Goal: Check status

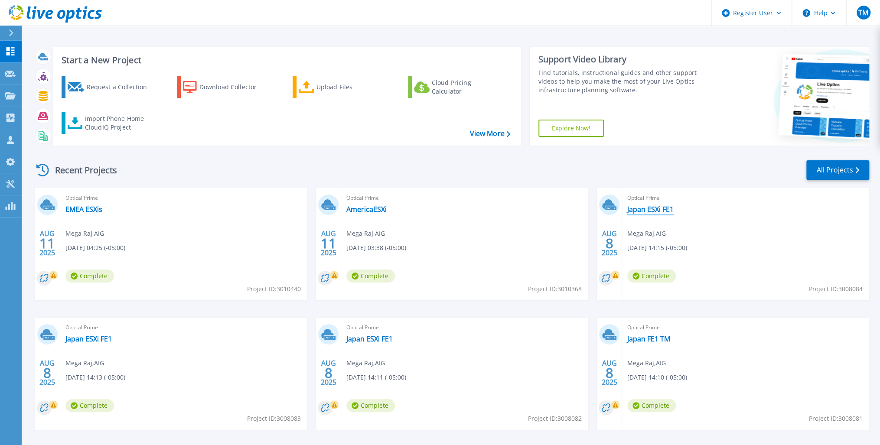
click at [654, 211] on link "Japan ESXi FE1" at bounding box center [650, 209] width 46 height 9
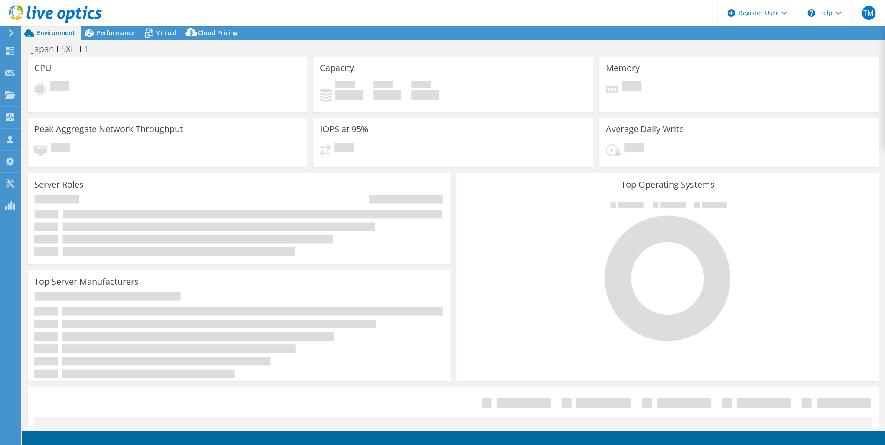
select select "USD"
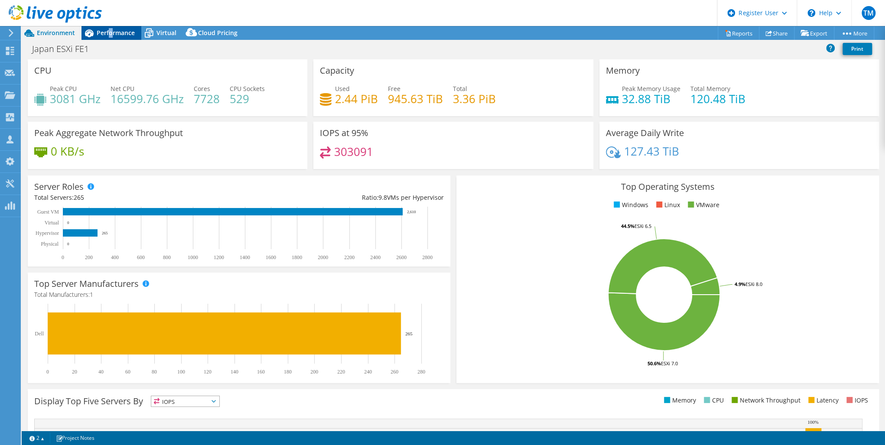
click at [111, 31] on span "Performance" at bounding box center [116, 33] width 38 height 8
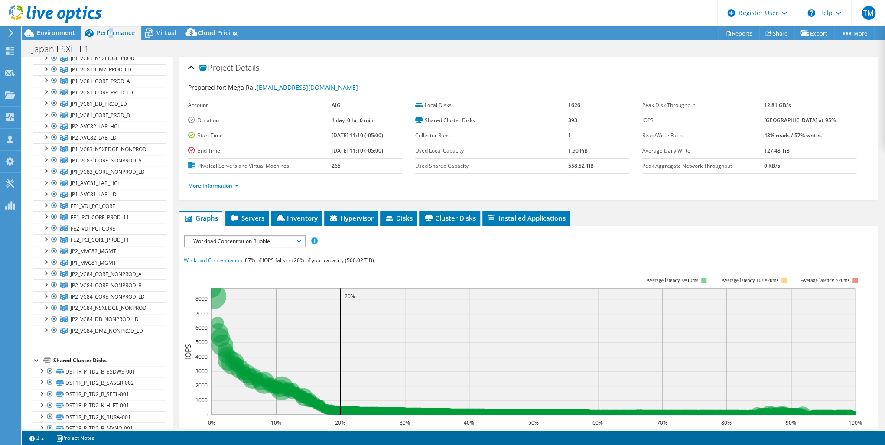
scroll to position [375, 0]
